Goal: Task Accomplishment & Management: Complete application form

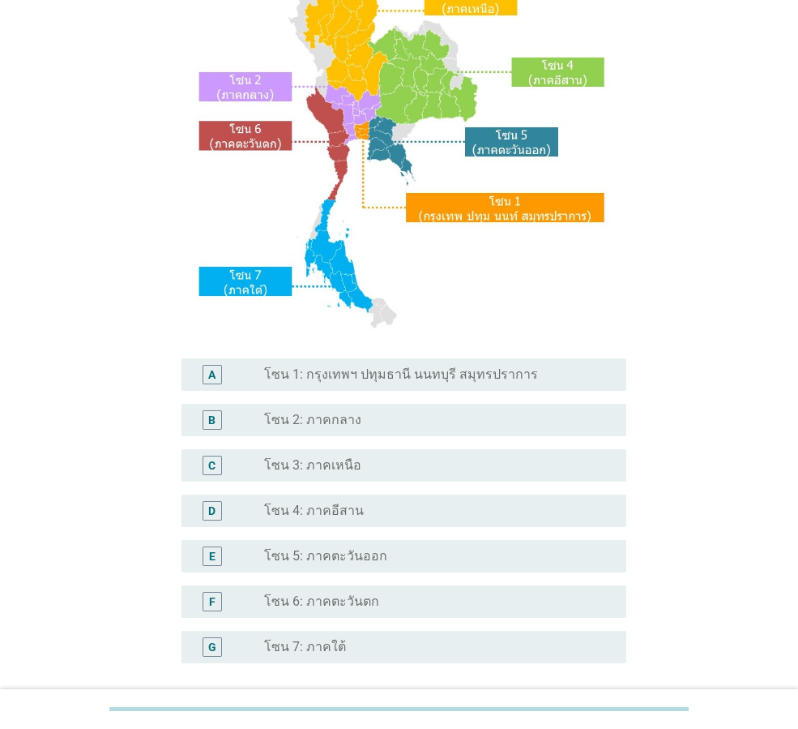
click at [343, 465] on label "โซน 3: ภาคเหนือ" at bounding box center [312, 465] width 97 height 16
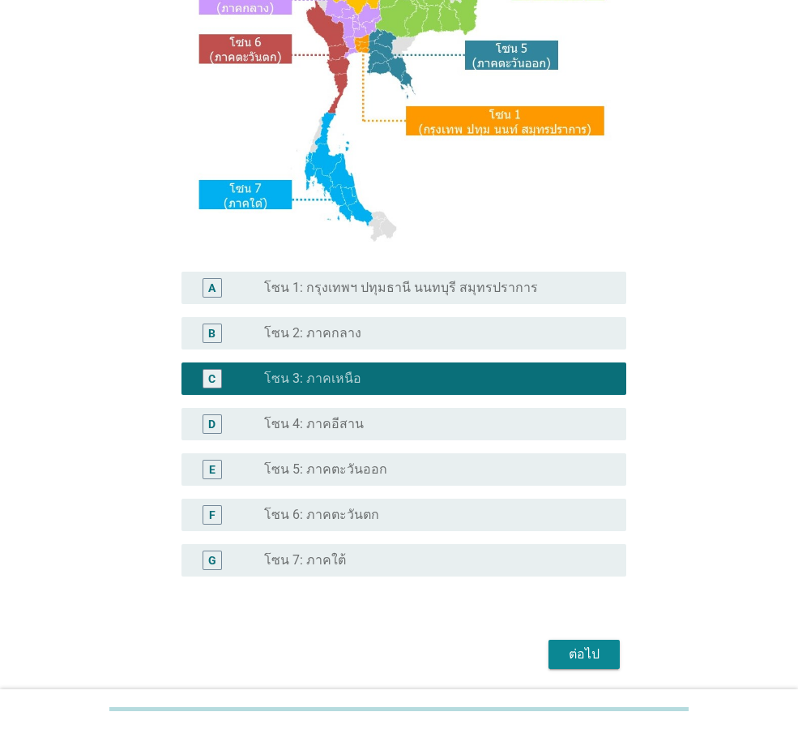
scroll to position [305, 0]
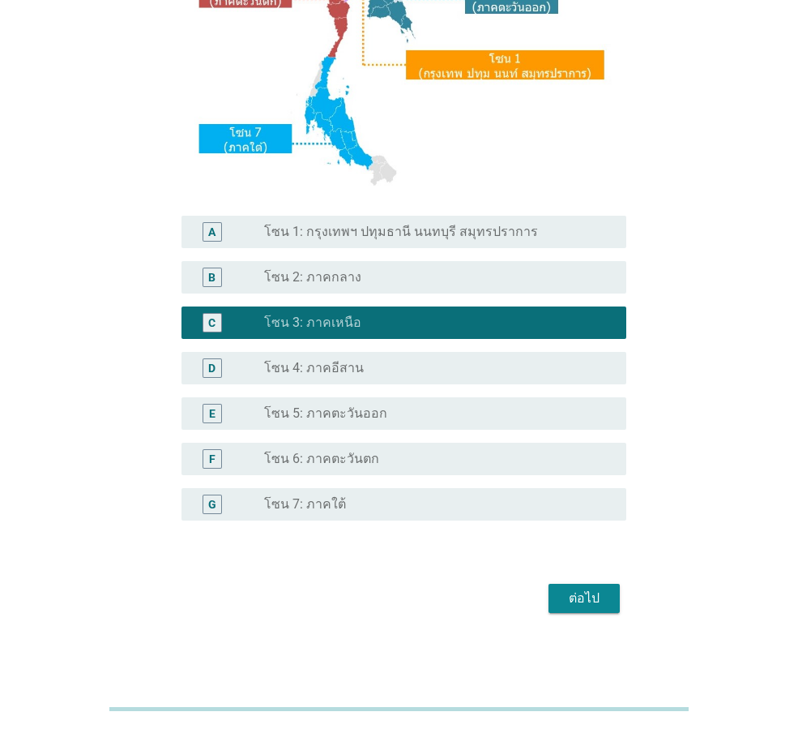
click at [593, 598] on div "ต่อไป" at bounding box center [584, 598] width 45 height 19
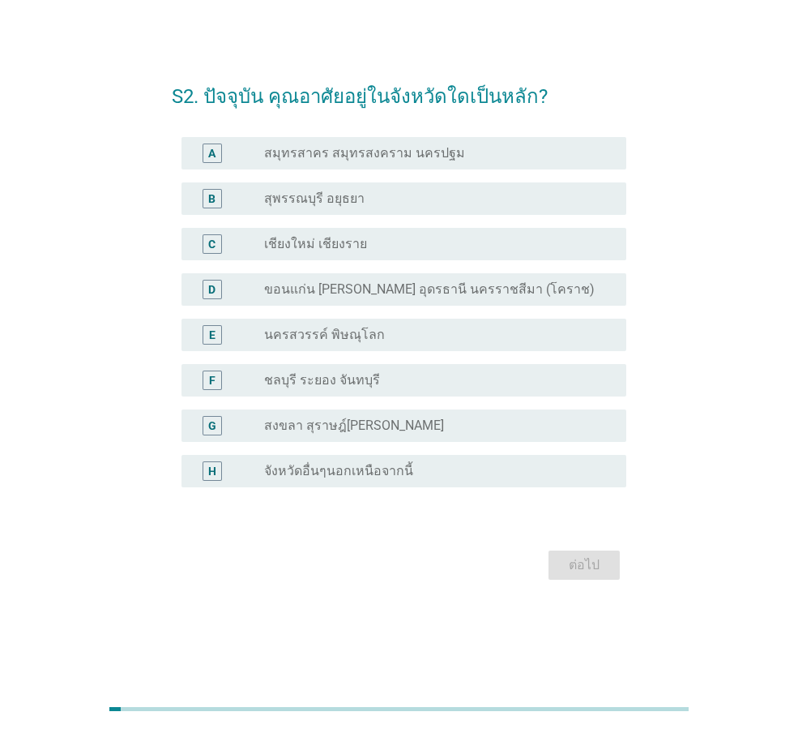
scroll to position [0, 0]
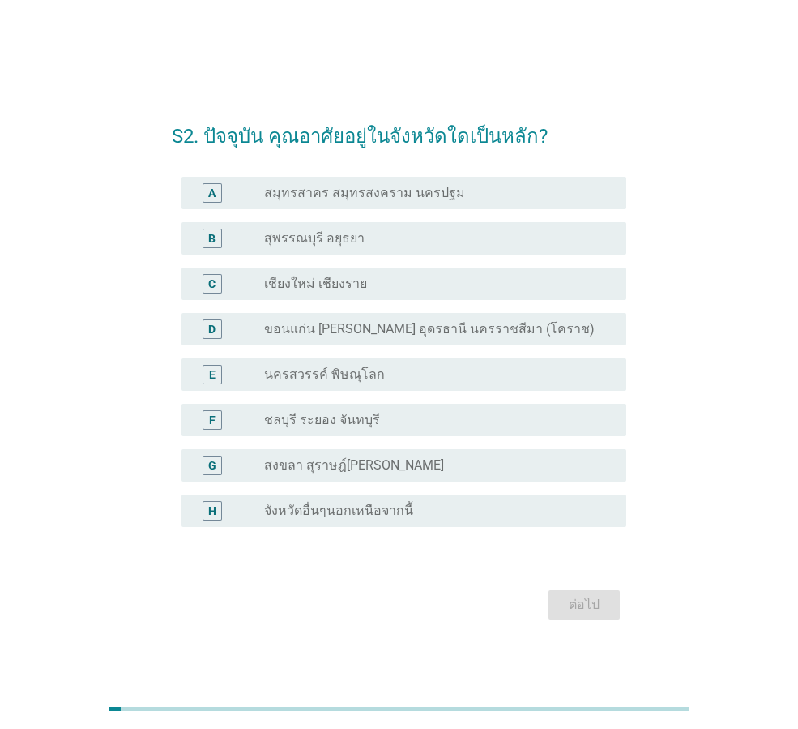
drag, startPoint x: 375, startPoint y: 278, endPoint x: 389, endPoint y: 289, distance: 18.0
click at [375, 278] on div "radio_button_unchecked เชียงใหม่ เชียงราย" at bounding box center [432, 284] width 336 height 16
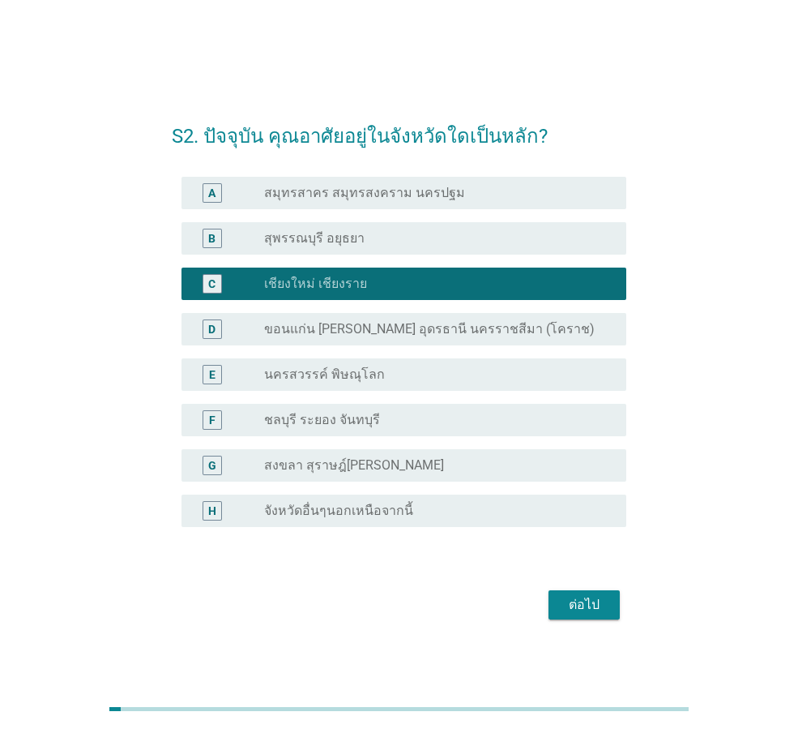
click at [584, 601] on div "ต่อไป" at bounding box center [584, 604] width 45 height 19
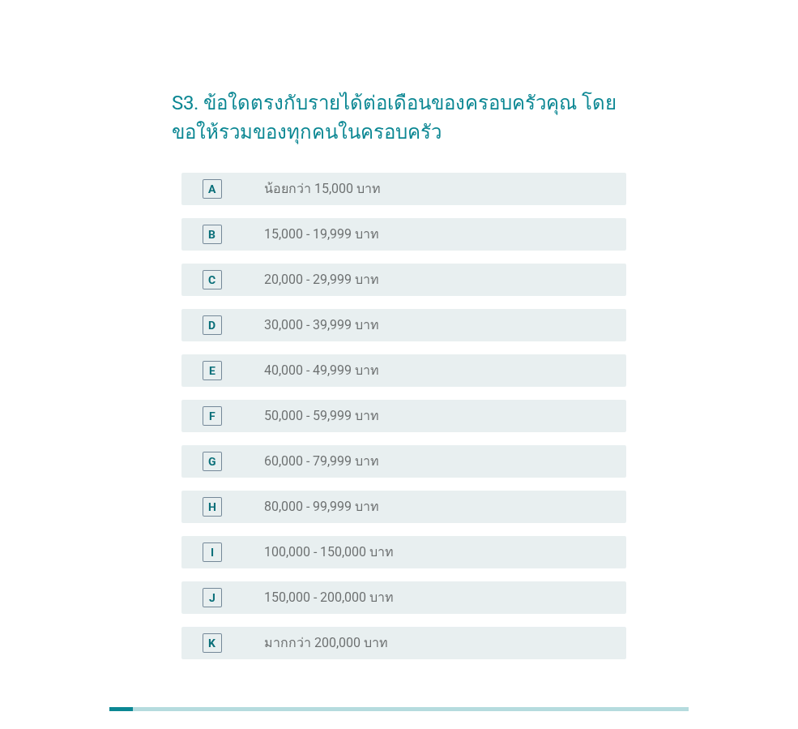
click at [547, 642] on div "radio_button_unchecked มากกว่า 200,000 บาท" at bounding box center [432, 643] width 336 height 16
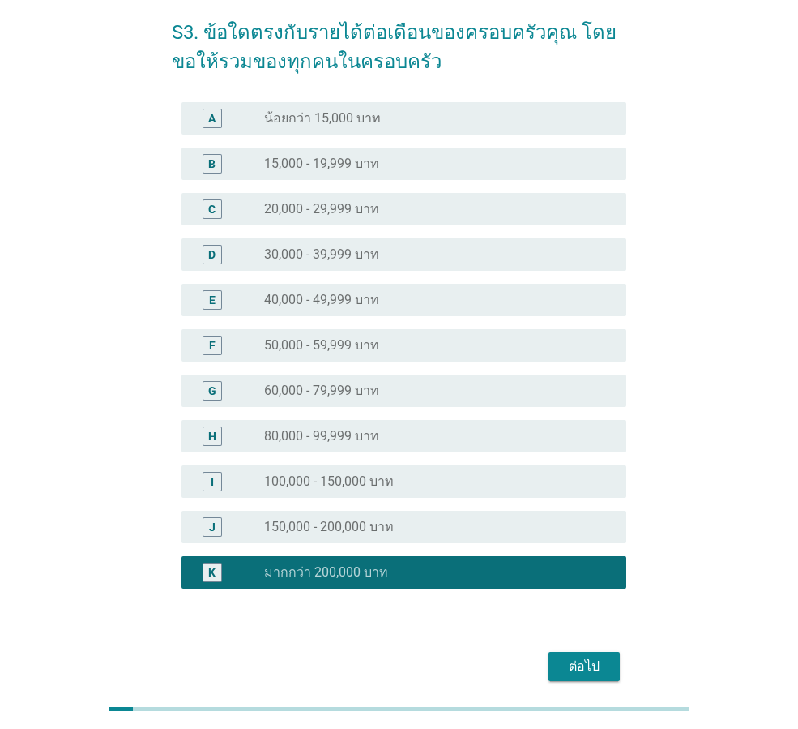
scroll to position [139, 0]
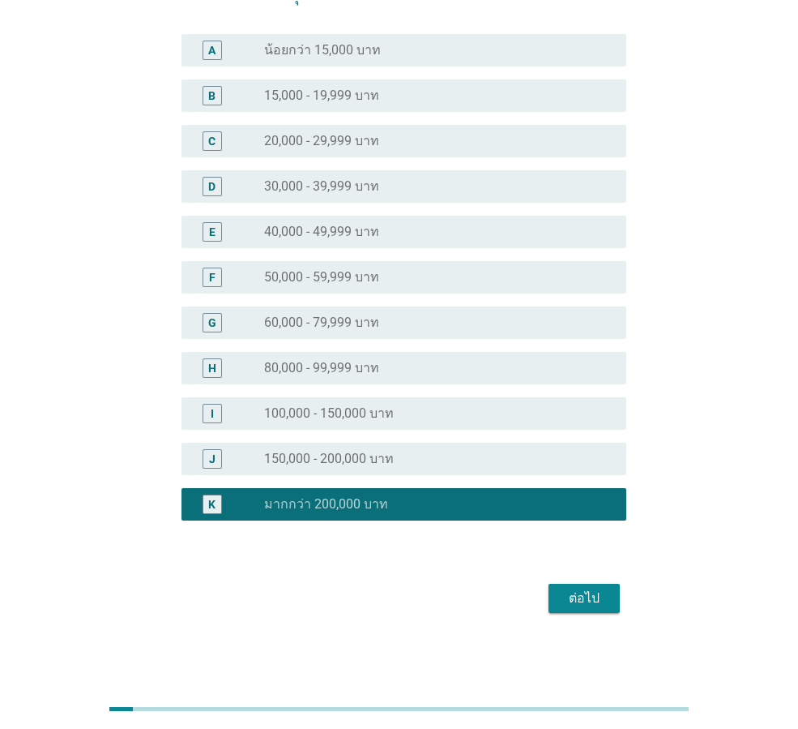
click at [571, 589] on div "ต่อไป" at bounding box center [584, 598] width 45 height 19
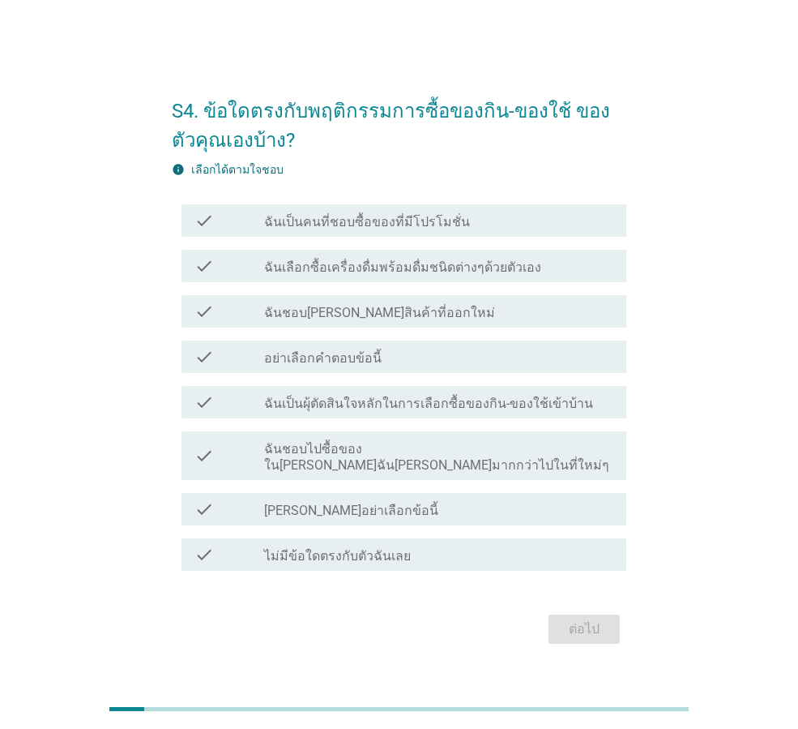
click at [409, 219] on div "check_box_outline_blank ฉันเป็นคนที่ชอบซื้อของที่มีโปรโมชั่น" at bounding box center [438, 220] width 349 height 19
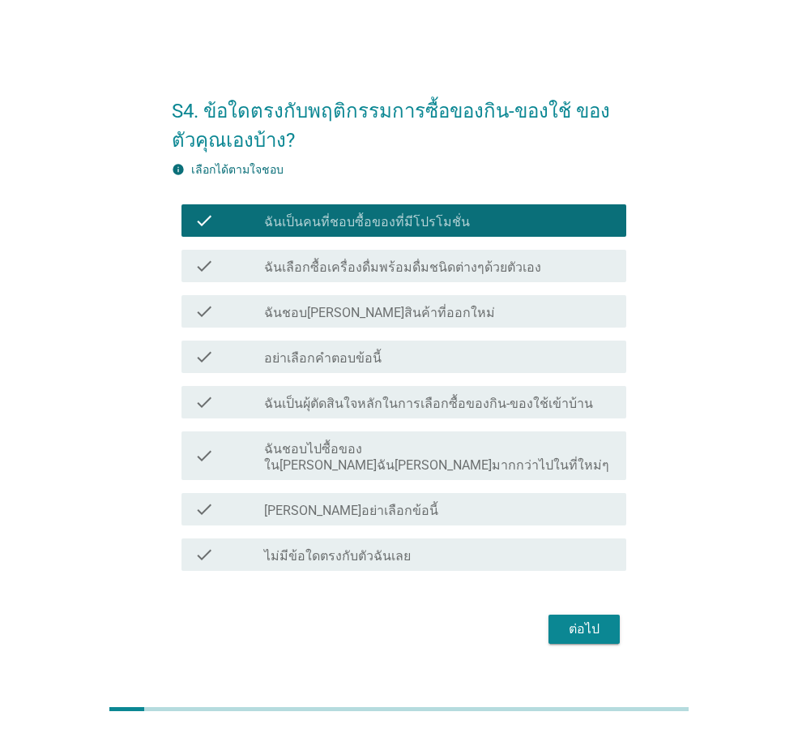
click at [319, 503] on label "[PERSON_NAME]อย่าเลือกข้อนี้" at bounding box center [351, 511] width 174 height 16
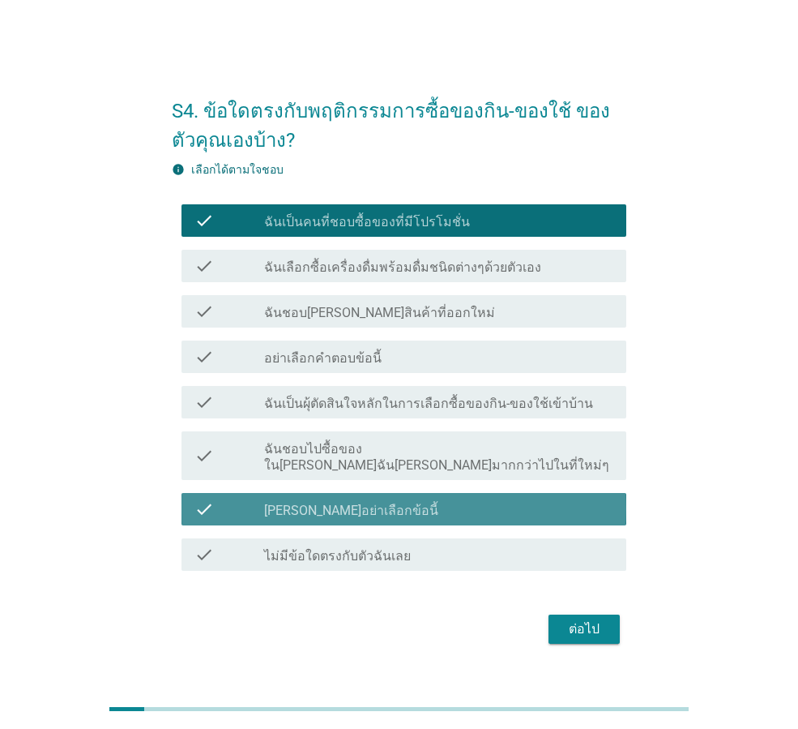
click at [325, 453] on label "ฉันชอบไปซื้อของใน[PERSON_NAME]ฉัน[PERSON_NAME]มากกว่าไปในที่ใหม่ๆ" at bounding box center [438, 457] width 349 height 32
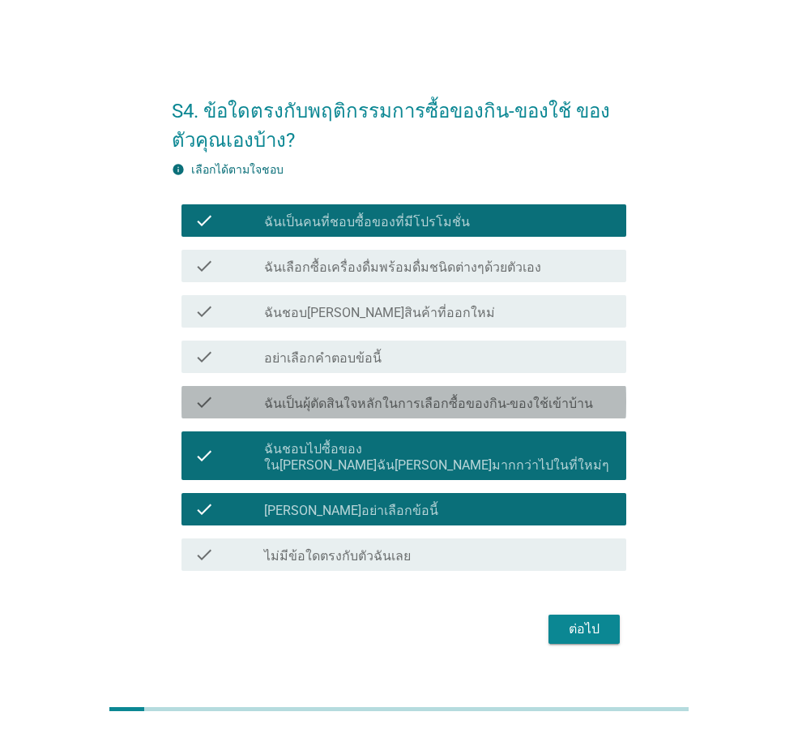
click at [324, 411] on label "ฉันเป็นผุ้ตัดสินใจหลักในการเลือกซื้อของกิน-ของใช้เข้าบ้าน" at bounding box center [428, 404] width 329 height 16
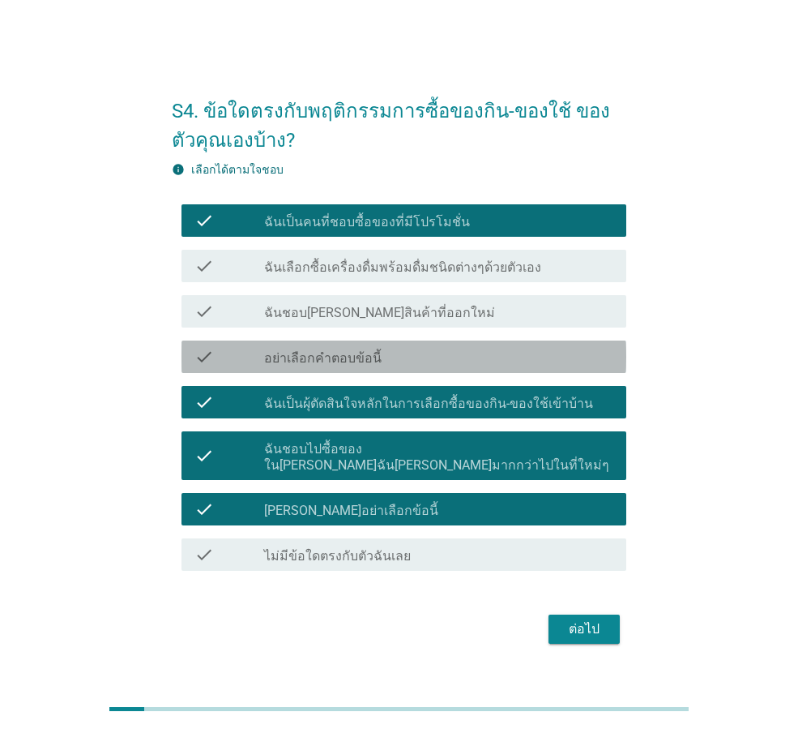
click at [315, 354] on div "check check_box_outline_blank อย่าเลือกคำตอบข้อนี้" at bounding box center [404, 356] width 445 height 32
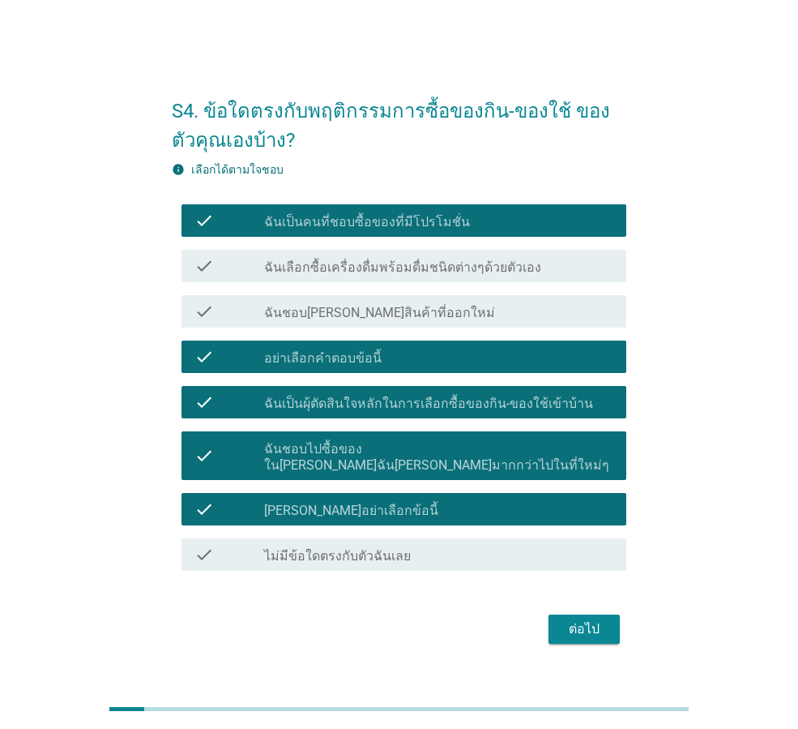
click at [328, 307] on div "check check_box_outline_blank ฉันชอบ[PERSON_NAME]สินค้าที่ออกใหม่" at bounding box center [404, 311] width 445 height 32
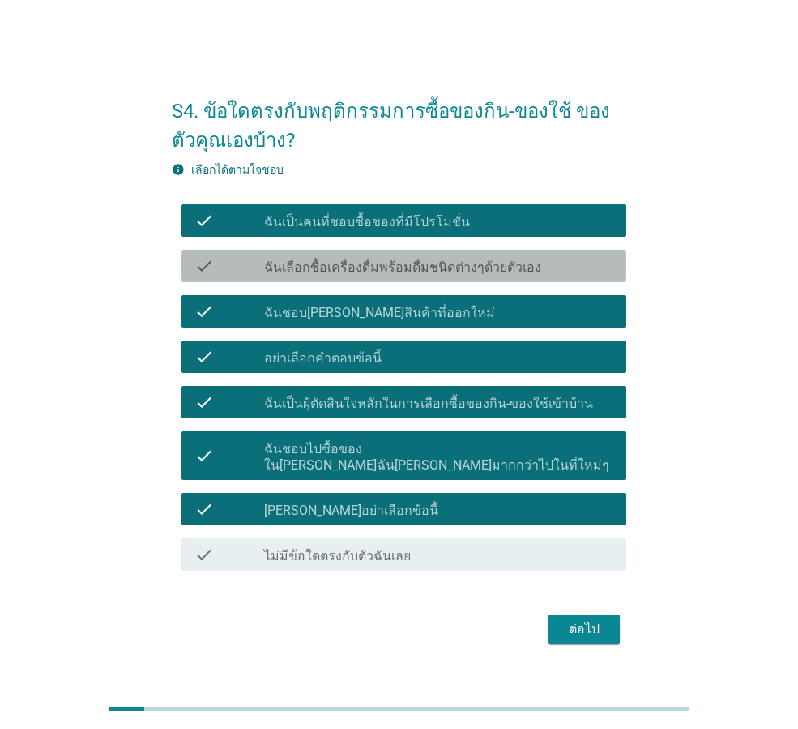
click at [336, 266] on div "check_box_outline_blank ฉันเลือกซื้อเครื่องดื่มพร้อมดื่มชนิดต่างๆด้วยตัวเอง" at bounding box center [438, 265] width 349 height 19
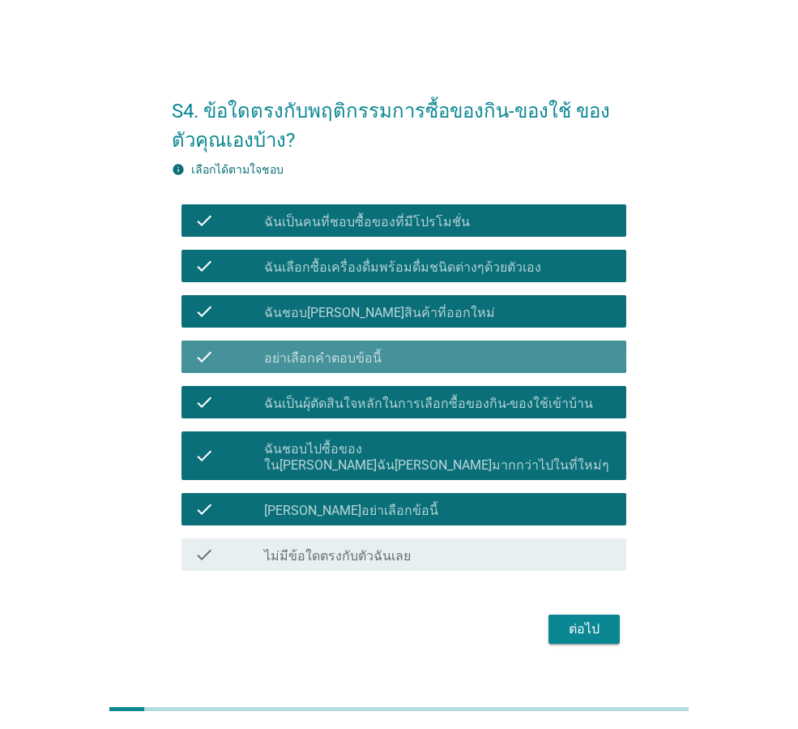
click at [506, 366] on div "check_box_outline_blank อย่าเลือกคำตอบข้อนี้" at bounding box center [438, 356] width 349 height 19
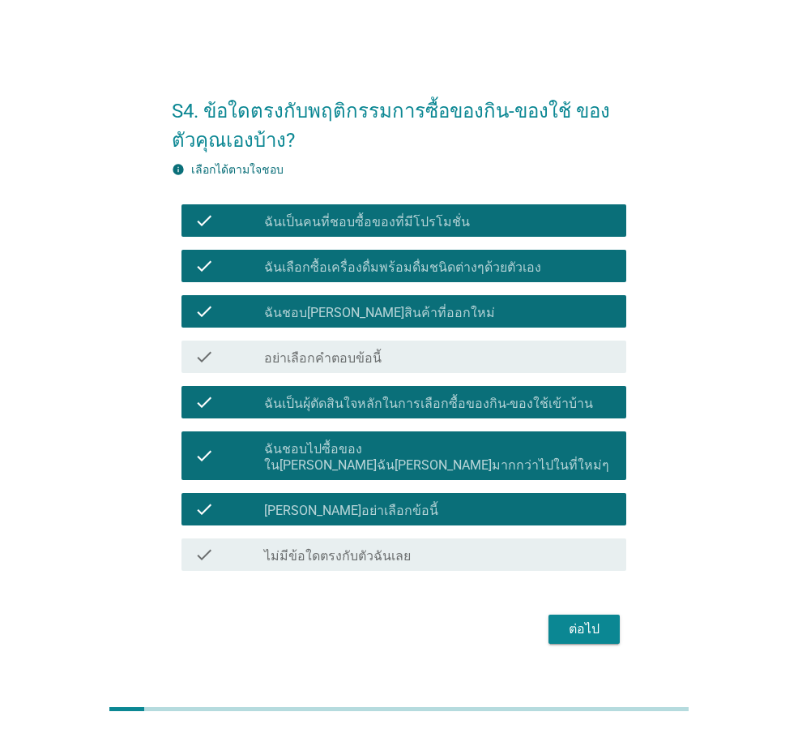
click at [597, 622] on div "ต่อไป" at bounding box center [584, 628] width 45 height 19
